Goal: Navigation & Orientation: Find specific page/section

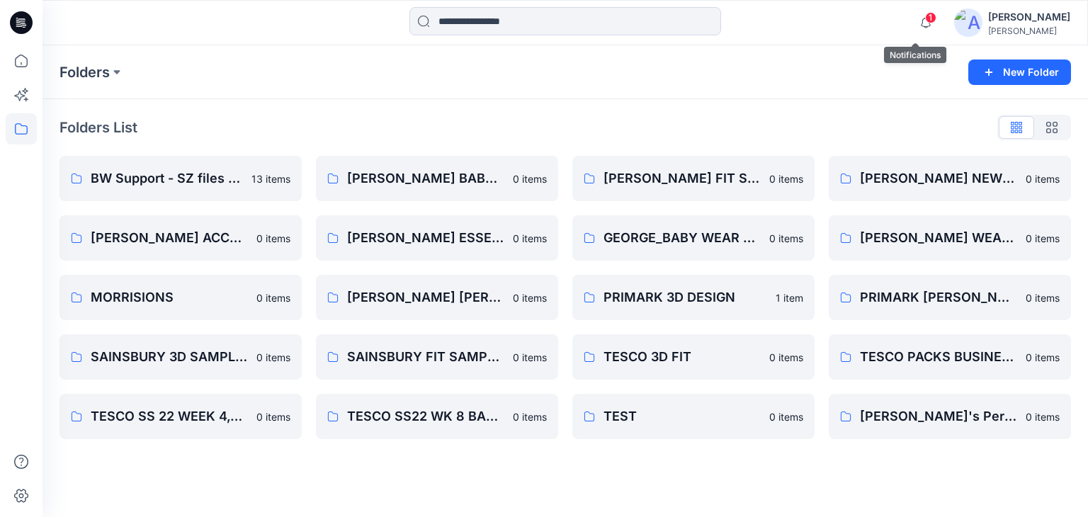
click at [926, 16] on icon "button" at bounding box center [925, 22] width 27 height 28
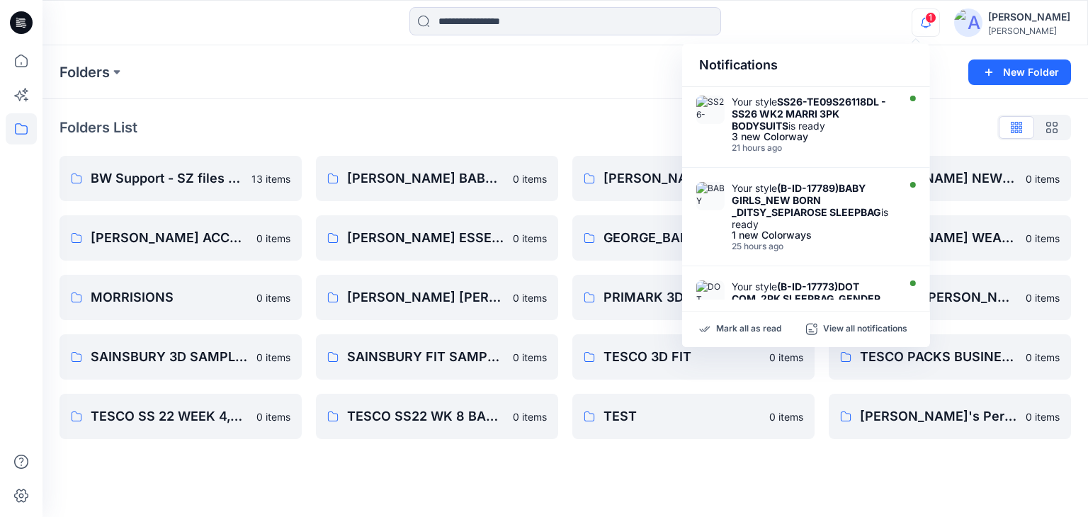
click at [925, 18] on span "1" at bounding box center [930, 17] width 11 height 11
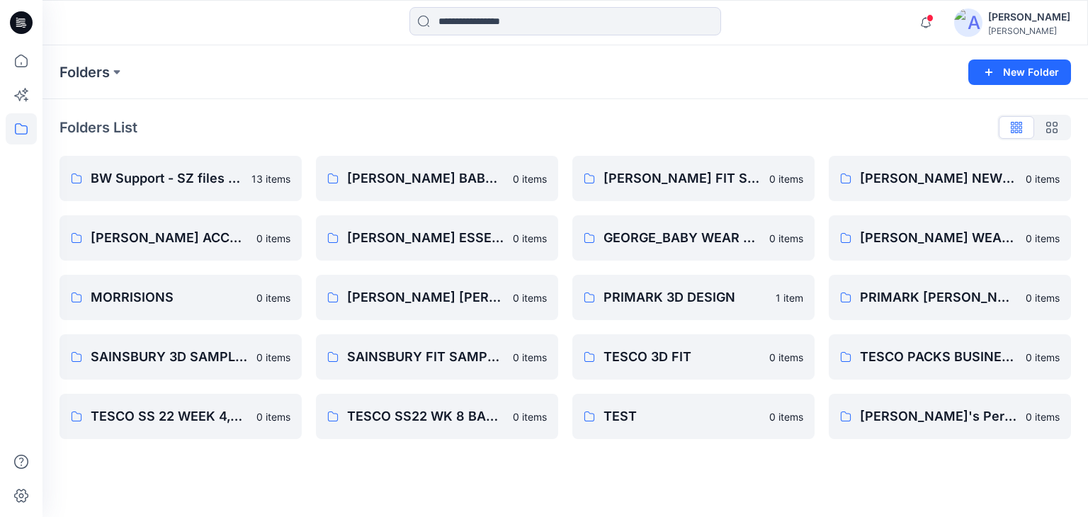
click at [926, 18] on span at bounding box center [929, 18] width 7 height 8
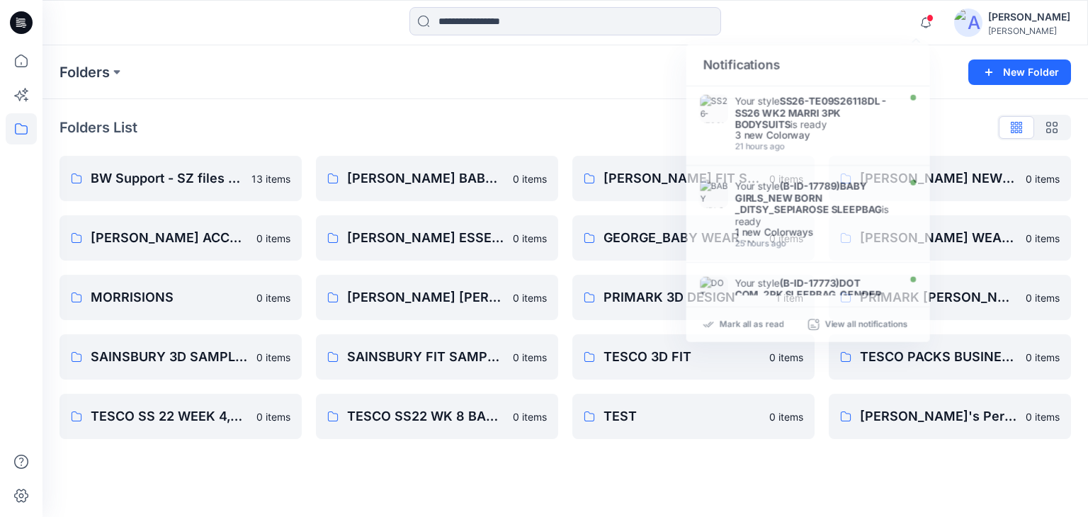
click at [504, 115] on div "Folders List BW Support - SZ files (A6) 13 items GEORGE_BABY ACCESSORIES 0 item…" at bounding box center [564, 277] width 1045 height 357
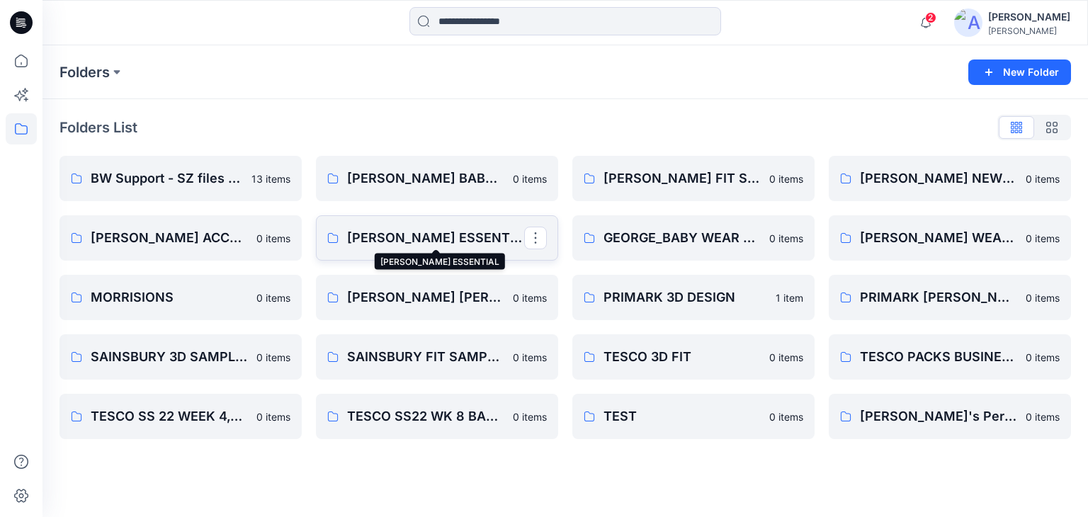
click at [484, 239] on p "GEORGE_BABY ESSENTIAL" at bounding box center [435, 238] width 177 height 20
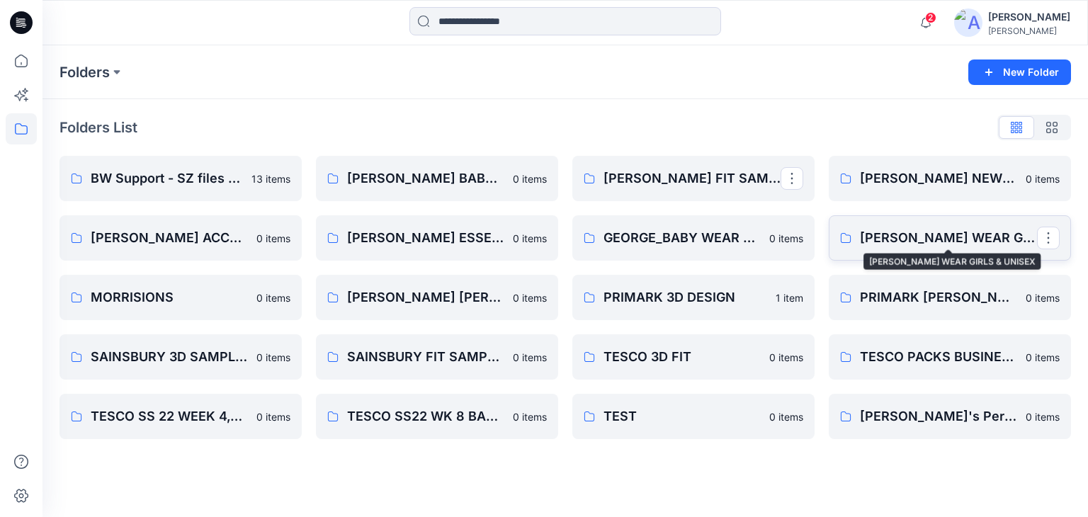
click at [938, 236] on p "GEORGE_BABY WEAR GIRLS & UNISEX" at bounding box center [948, 238] width 177 height 20
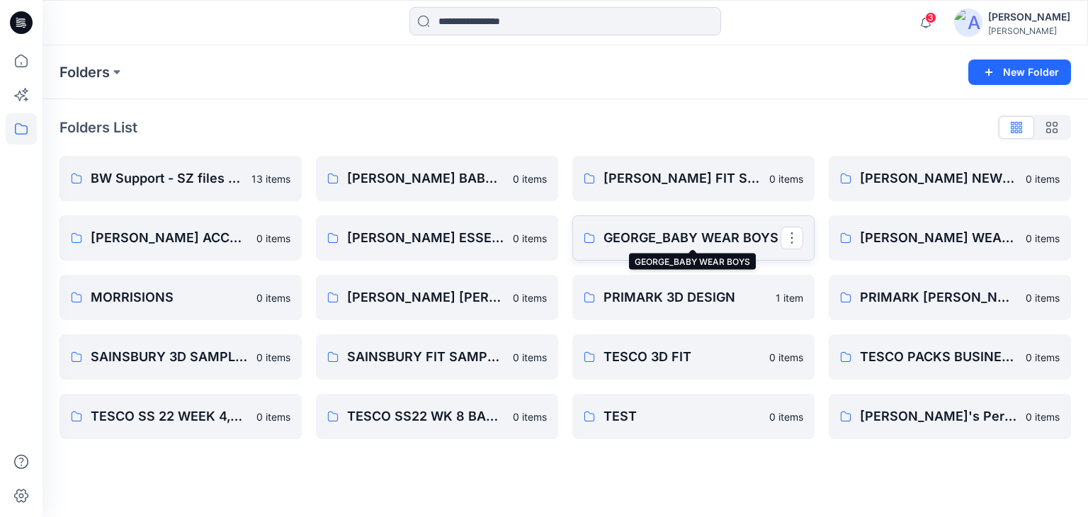
click at [717, 247] on p "GEORGE_BABY WEAR BOYS" at bounding box center [691, 238] width 177 height 20
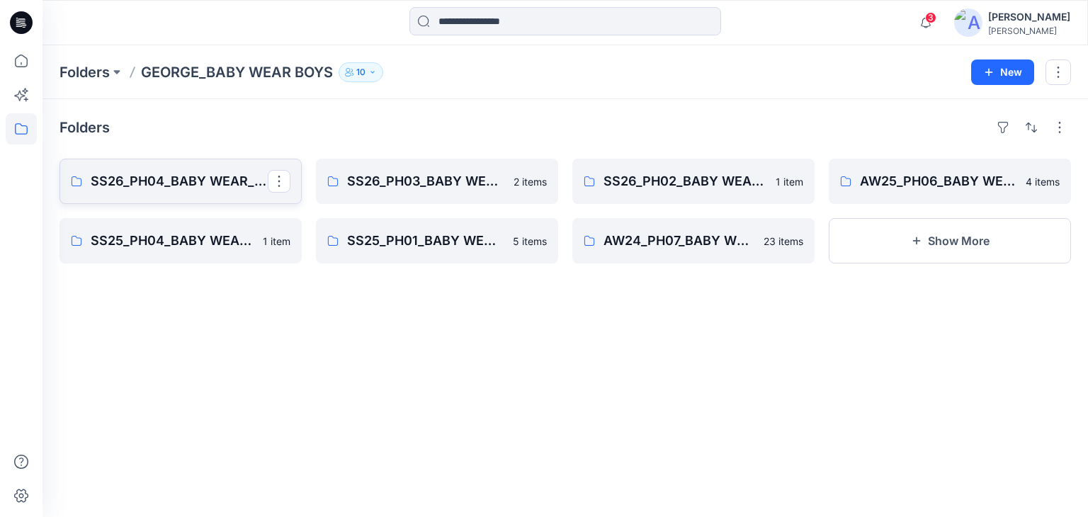
click at [218, 171] on p "SS26_PH04_BABY WEAR_BOYS SLEEPSUITS" at bounding box center [179, 181] width 177 height 20
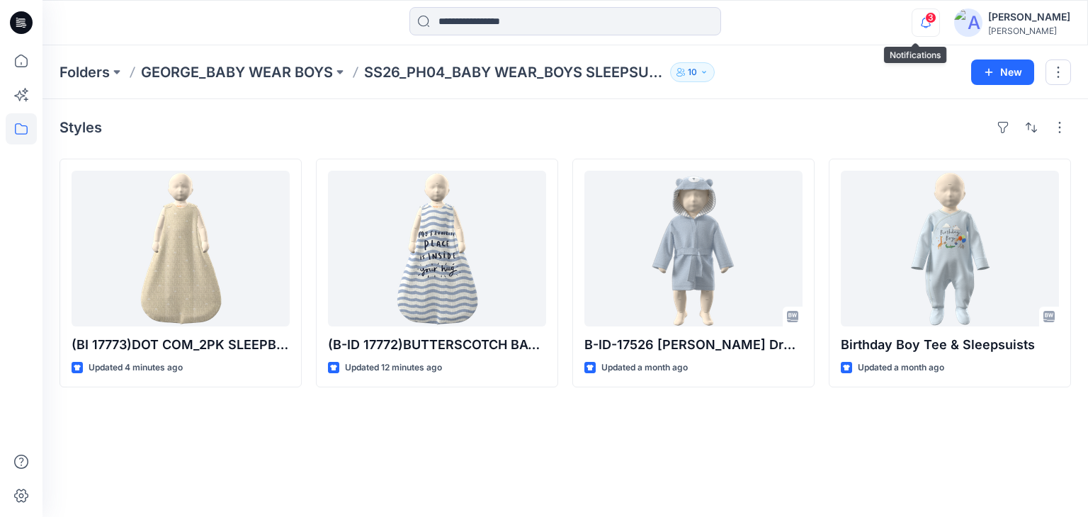
click at [912, 20] on icon "button" at bounding box center [925, 22] width 27 height 28
click at [24, 133] on icon at bounding box center [21, 128] width 31 height 31
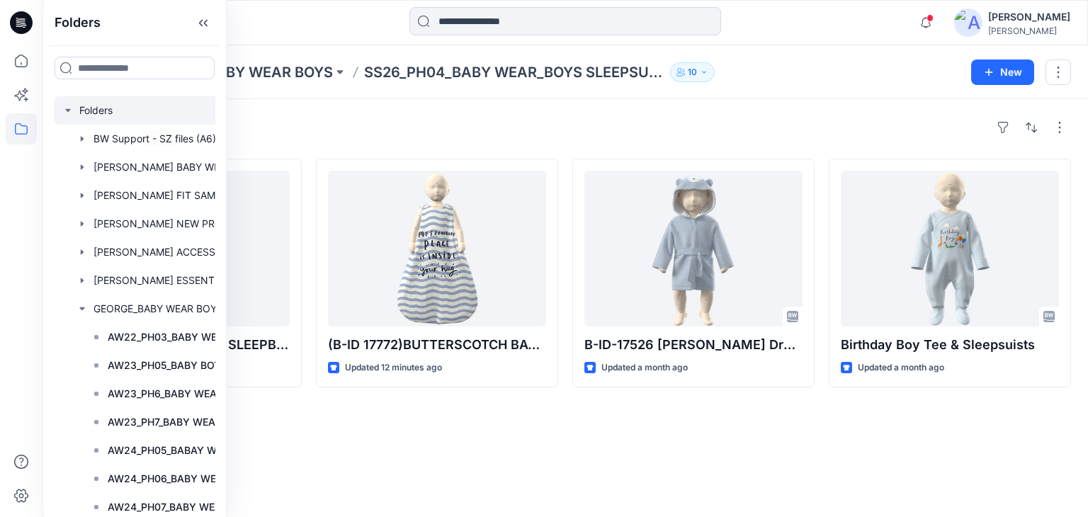
click at [108, 111] on div at bounding box center [160, 110] width 212 height 28
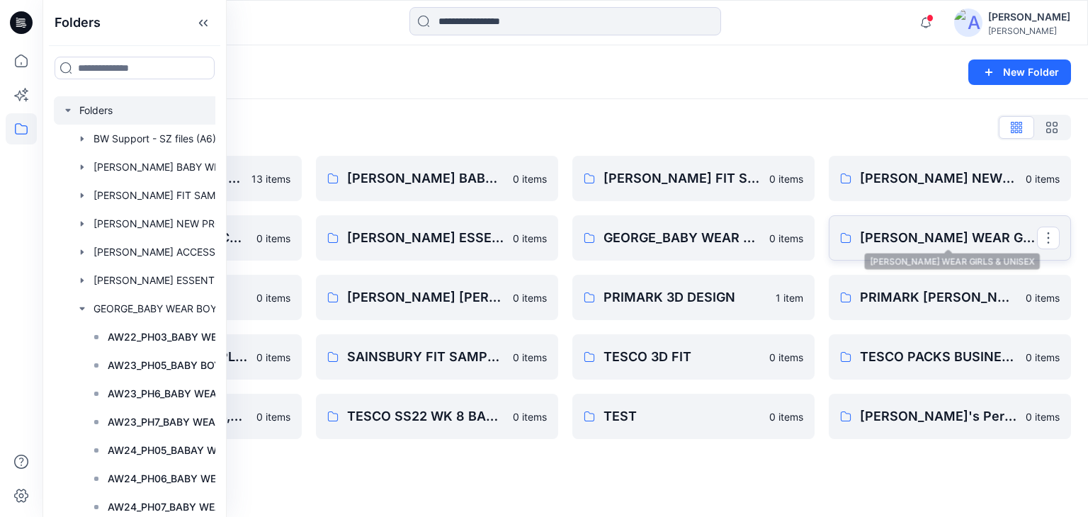
click at [935, 237] on p "GEORGE_BABY WEAR GIRLS & UNISEX" at bounding box center [948, 238] width 177 height 20
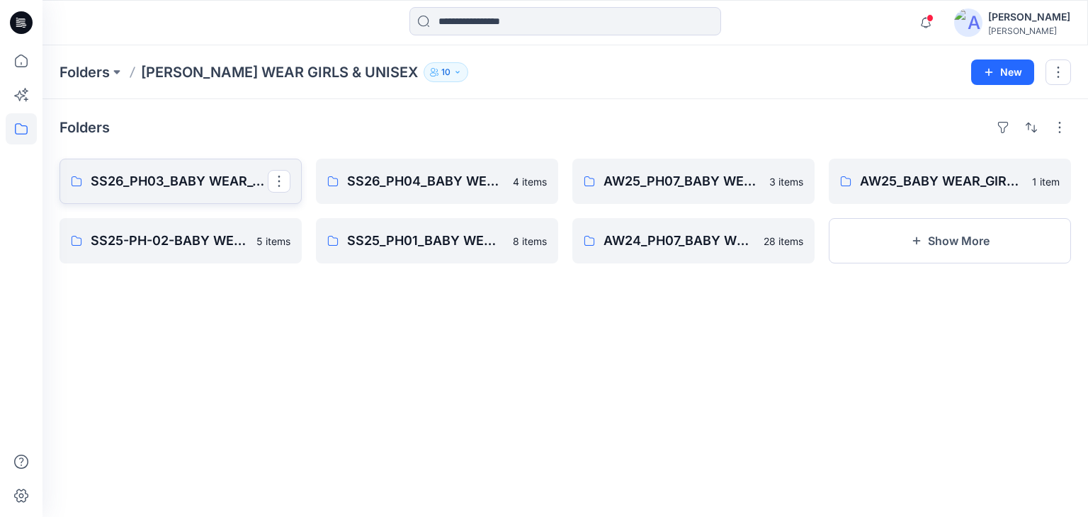
click at [219, 190] on p "SS26_PH03_BABY WEAR_GIRLS & UNISEXS" at bounding box center [179, 181] width 177 height 20
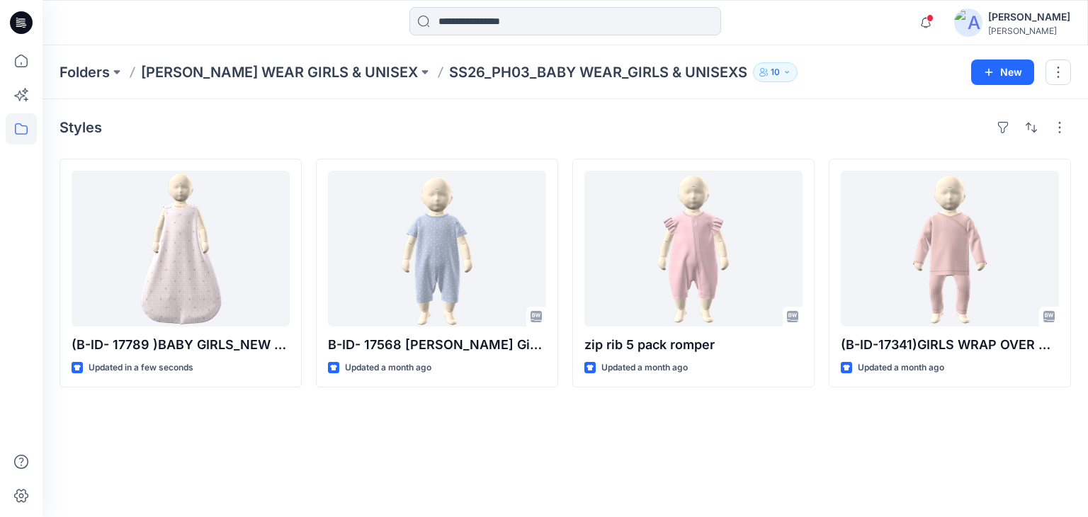
click at [591, 423] on div "Styles (B-ID- 17789 )BABY GIRLS_NEW BORN _DITSY_SEPIAROSE SLEEPBAG Updated in a…" at bounding box center [564, 308] width 1045 height 418
click at [22, 128] on icon at bounding box center [21, 128] width 31 height 31
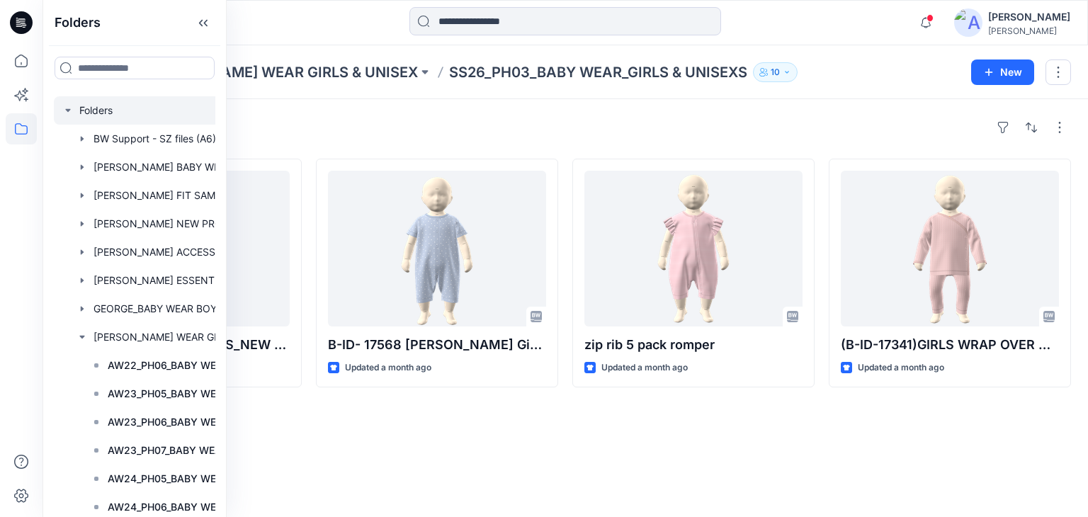
click at [83, 110] on div at bounding box center [160, 110] width 212 height 28
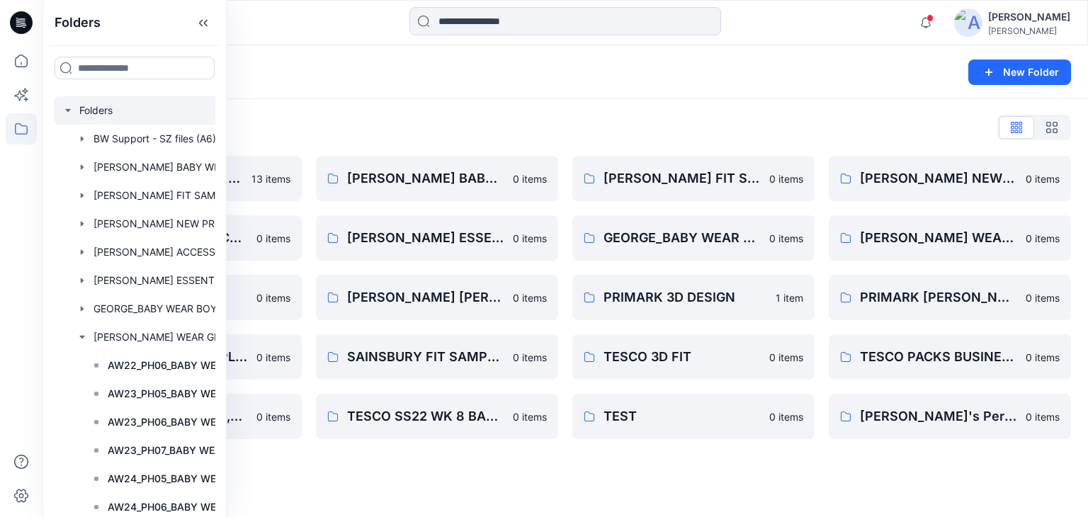
click at [730, 65] on div "Folders" at bounding box center [509, 72] width 901 height 20
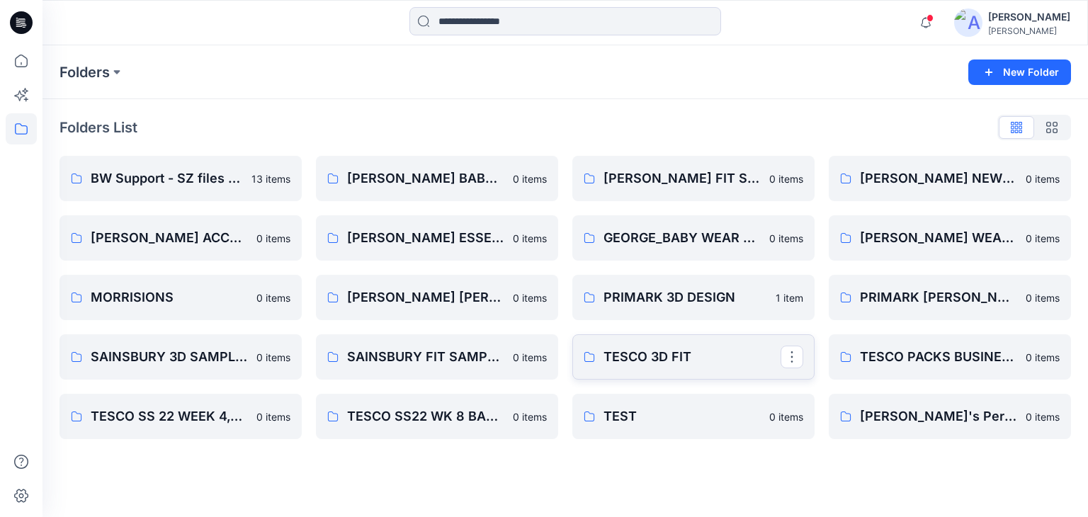
click at [654, 358] on p "TESCO 3D FIT" at bounding box center [691, 357] width 177 height 20
click at [941, 357] on p "TESCO PACKS BUSINESS" at bounding box center [948, 357] width 177 height 20
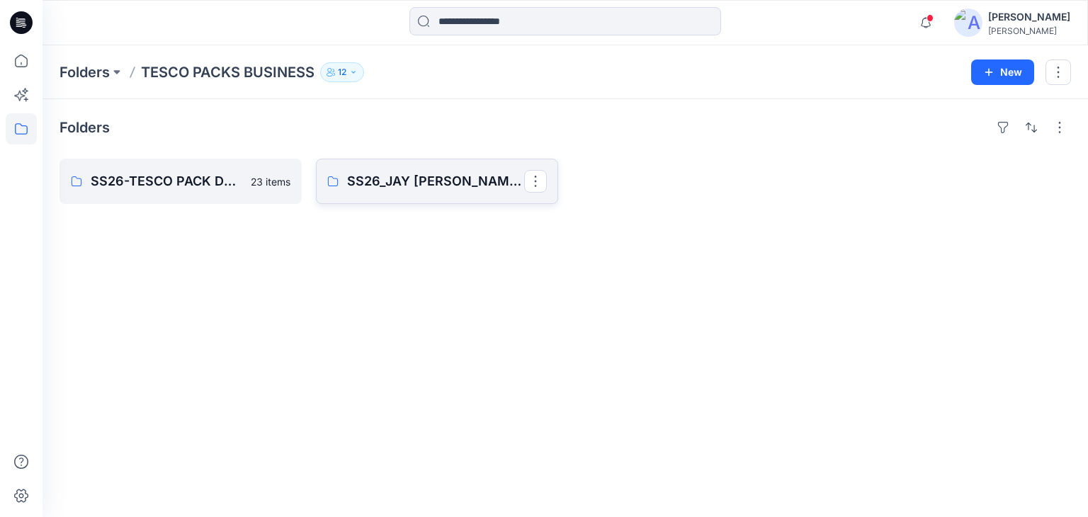
click at [366, 193] on link "SS26_JAY [PERSON_NAME] DEVELOPMENT ([PERSON_NAME] DESIGN" at bounding box center [437, 181] width 242 height 45
click at [184, 189] on p "SS26-TESCO PACK DEVELOPMENT" at bounding box center [179, 181] width 177 height 20
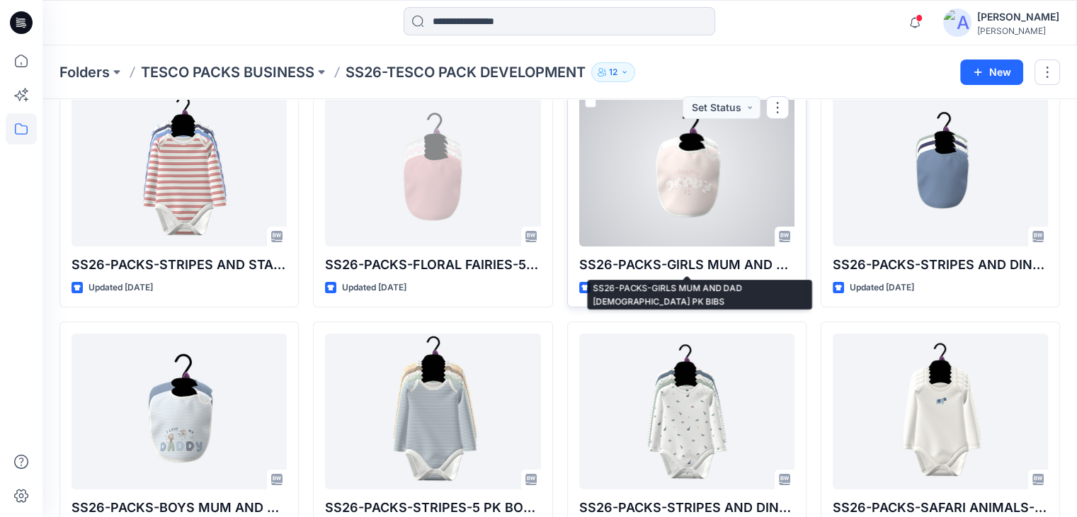
scroll to position [142, 0]
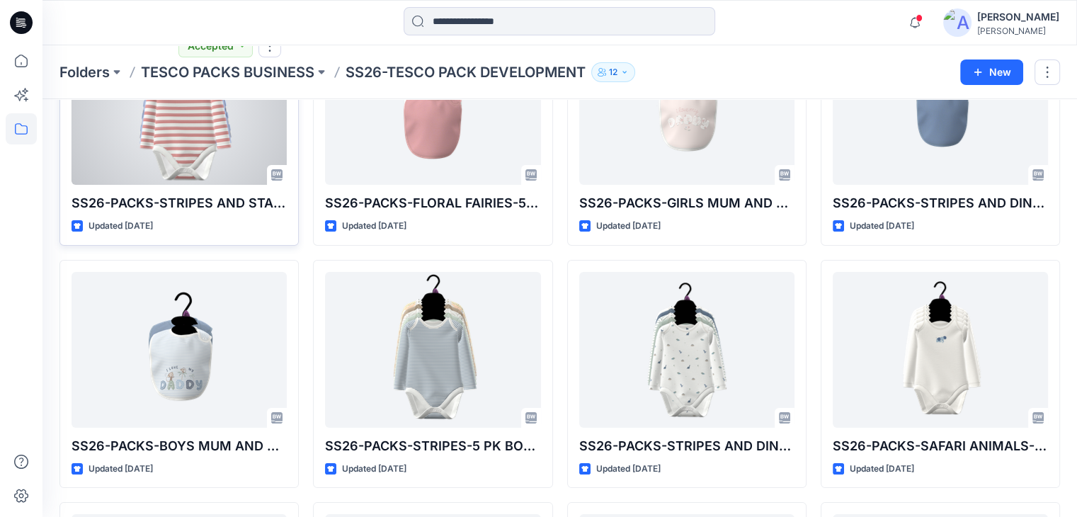
click at [143, 137] on div at bounding box center [179, 107] width 215 height 156
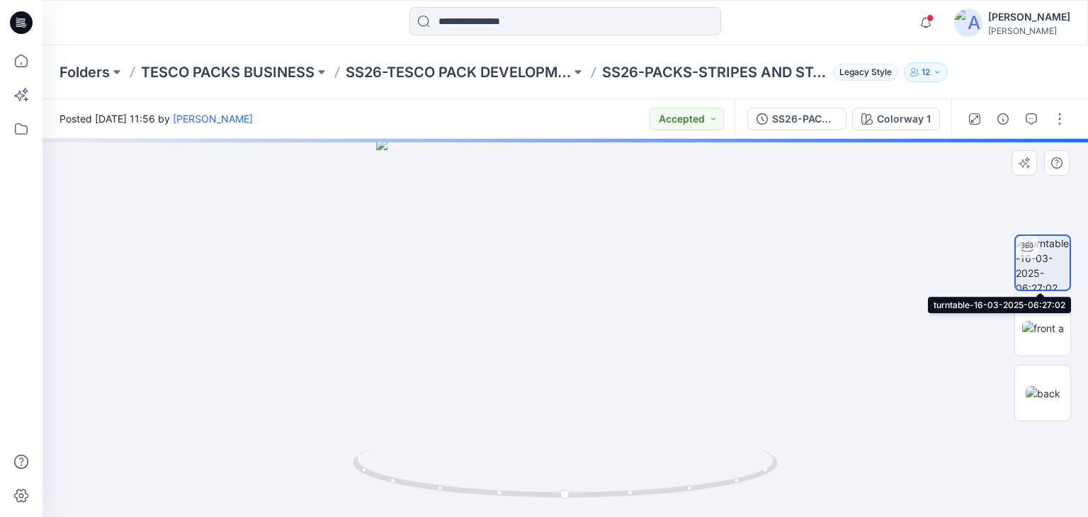
click at [1054, 271] on img at bounding box center [1043, 263] width 54 height 54
click at [1051, 321] on img at bounding box center [1043, 328] width 42 height 15
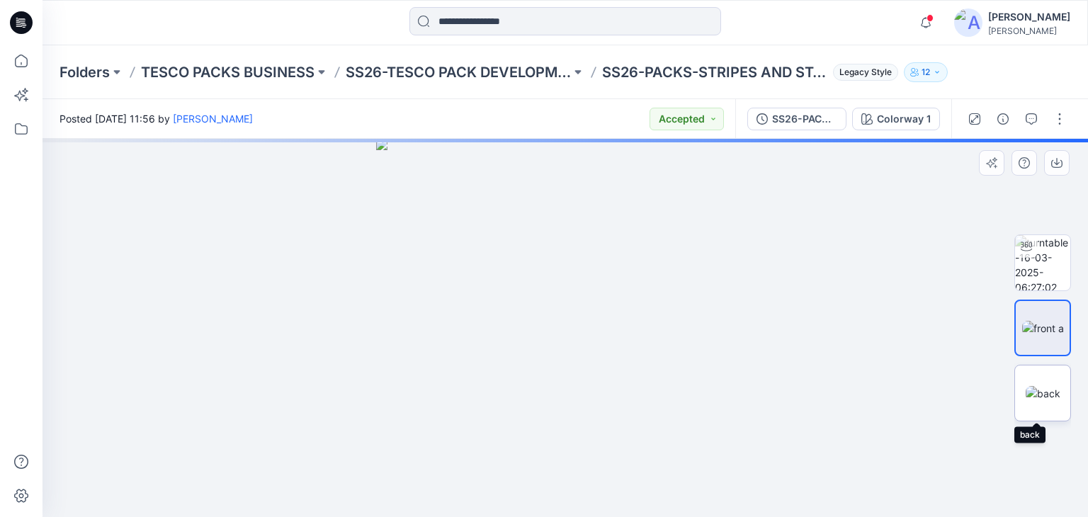
click at [1039, 400] on img at bounding box center [1043, 393] width 35 height 15
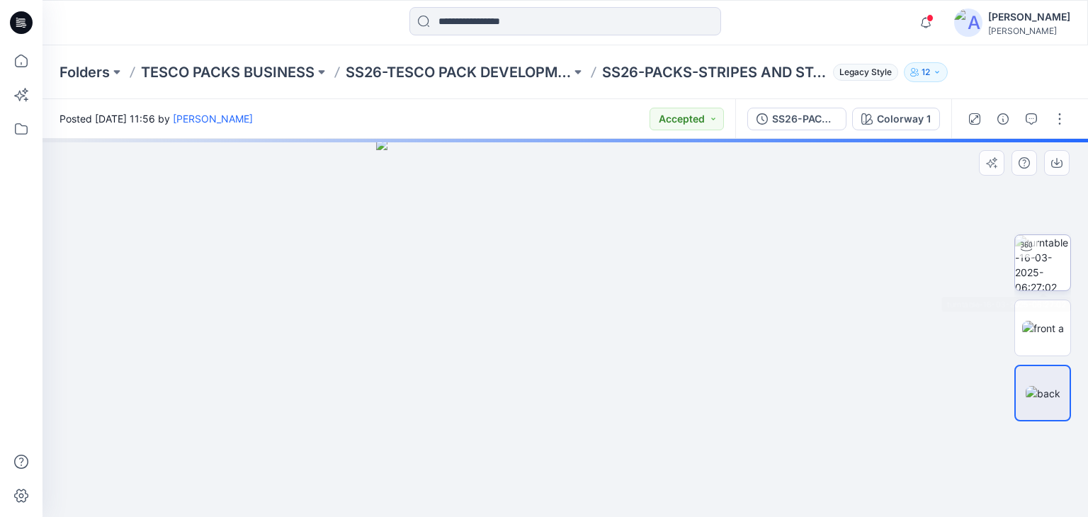
click at [1040, 260] on img at bounding box center [1042, 262] width 55 height 55
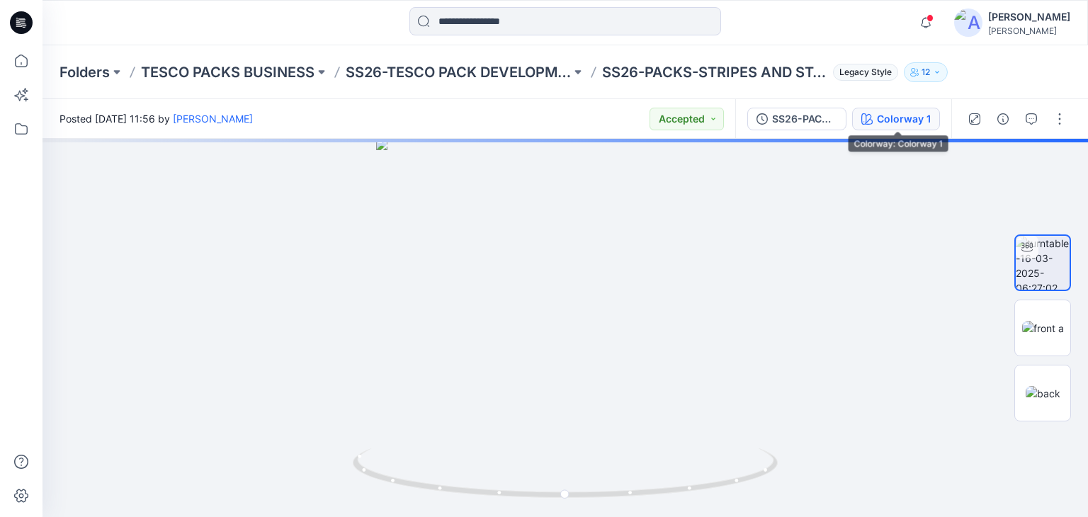
click at [898, 120] on div "Colorway 1" at bounding box center [904, 119] width 54 height 16
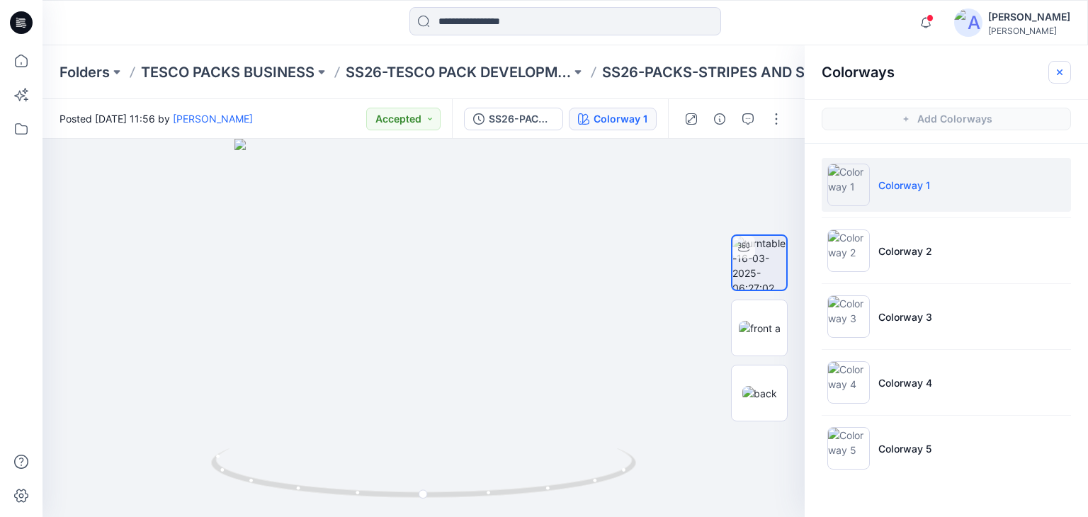
click at [1067, 72] on button "button" at bounding box center [1059, 72] width 23 height 23
